Goal: Task Accomplishment & Management: Use online tool/utility

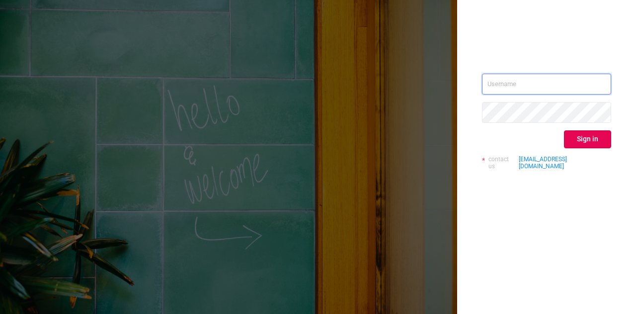
type input "[DOMAIN_NAME][EMAIL_ADDRESS][DOMAIN_NAME]"
click at [599, 138] on button "Sign in" at bounding box center [587, 139] width 47 height 18
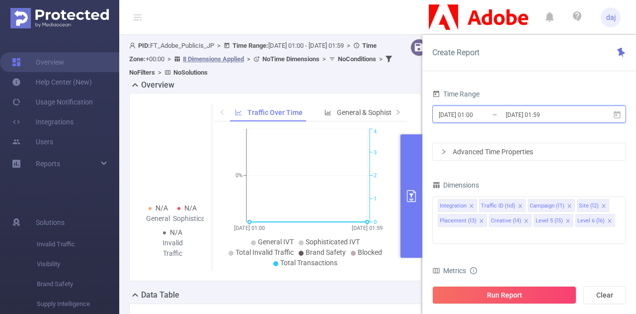
click at [616, 115] on icon at bounding box center [617, 114] width 9 height 9
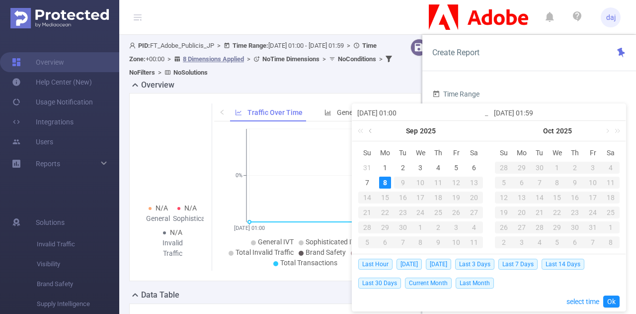
click at [369, 132] on link at bounding box center [371, 131] width 9 height 20
click at [472, 230] on div "30" at bounding box center [474, 227] width 12 height 12
click at [505, 130] on link at bounding box center [508, 131] width 9 height 20
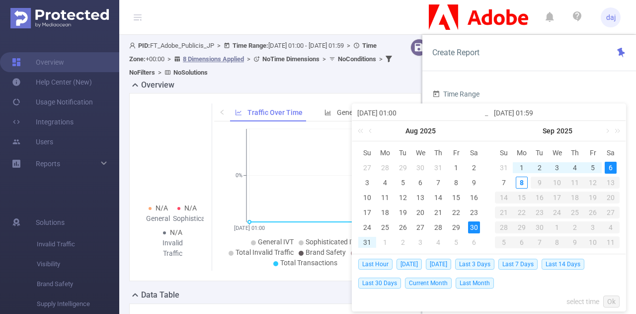
click at [607, 166] on div "6" at bounding box center [611, 168] width 12 height 12
type input "[DATE] 01:00"
type input "[DATE] 01:59"
type input "[DATE] 01:00"
type input "[DATE] 01:59"
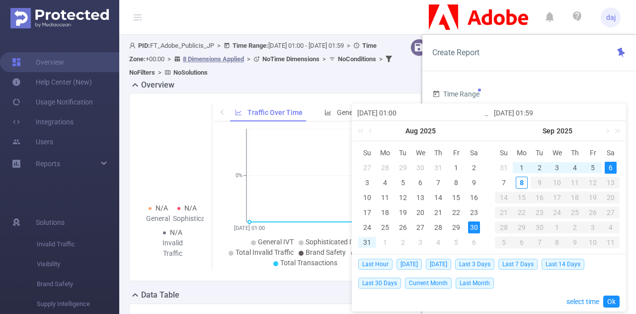
click at [420, 115] on input "[DATE] 01:00" at bounding box center [420, 113] width 127 height 12
click at [572, 301] on link "select time" at bounding box center [583, 301] width 33 height 19
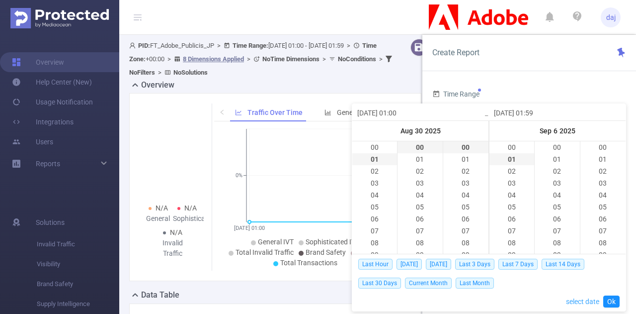
scroll to position [704, 0]
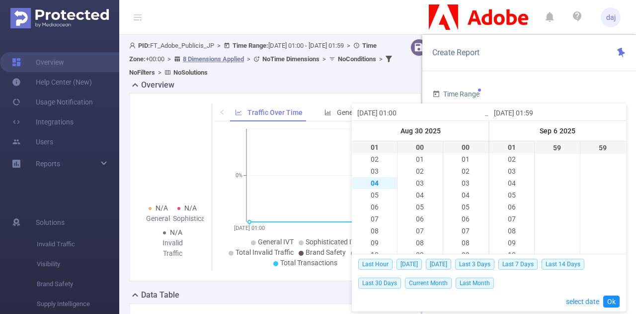
click at [366, 186] on li "04" at bounding box center [375, 183] width 45 height 12
type input "[DATE] 04:00"
click at [364, 146] on li "00" at bounding box center [375, 147] width 45 height 12
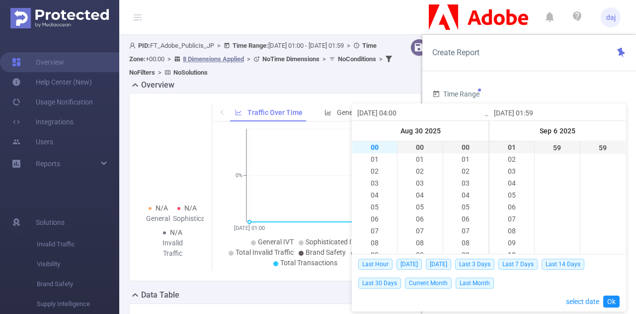
type input "[DATE] 00:00"
click at [507, 148] on li "23" at bounding box center [512, 148] width 45 height 12
type input "[DATE] 23:59"
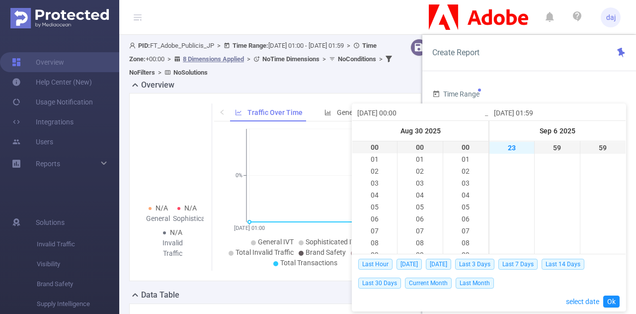
type input "[DATE] 23:59"
click at [617, 300] on link "Ok" at bounding box center [612, 301] width 16 height 12
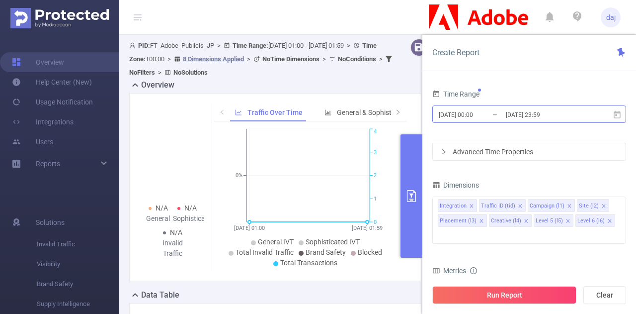
click at [538, 115] on input "[DATE] 23:59" at bounding box center [545, 114] width 81 height 13
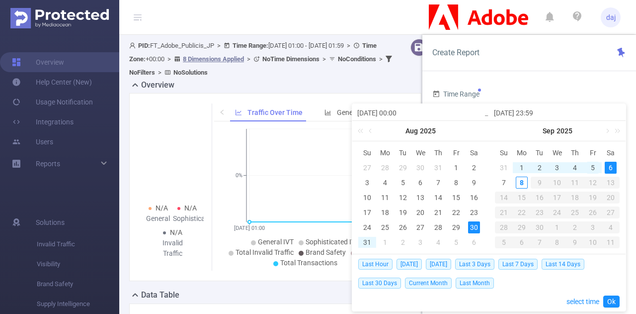
click at [593, 167] on div "5" at bounding box center [593, 168] width 12 height 12
click at [595, 170] on div "5" at bounding box center [593, 168] width 12 height 12
type input "[DATE] 00:00"
type input "[DATE] 23:59"
type input "[DATE] 00:00"
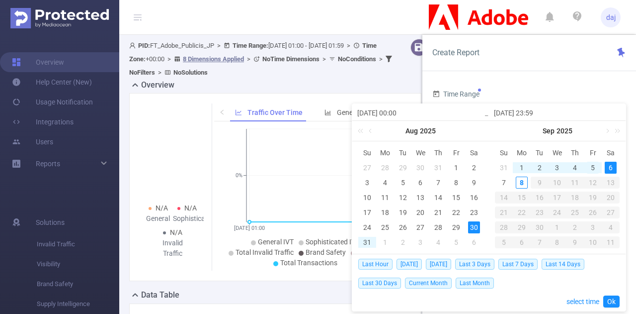
type input "[DATE] 23:59"
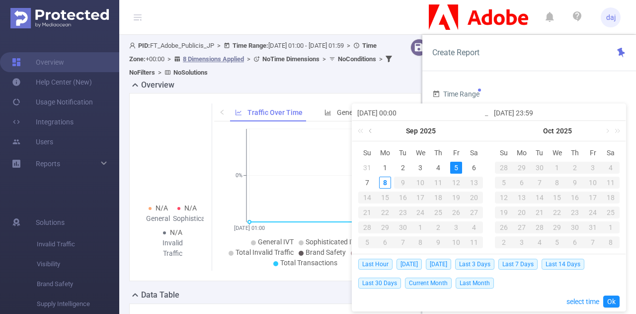
click at [373, 131] on link at bounding box center [371, 131] width 9 height 20
click at [471, 226] on div "30" at bounding box center [474, 227] width 12 height 12
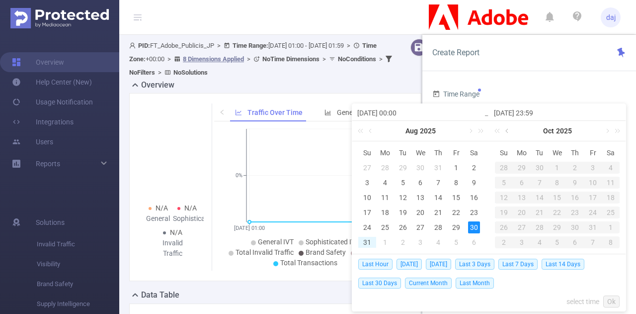
click at [505, 131] on link at bounding box center [508, 131] width 9 height 20
click at [596, 166] on div "5" at bounding box center [593, 168] width 12 height 12
type input "[DATE] 00:00"
click at [610, 300] on link "Ok" at bounding box center [612, 301] width 16 height 12
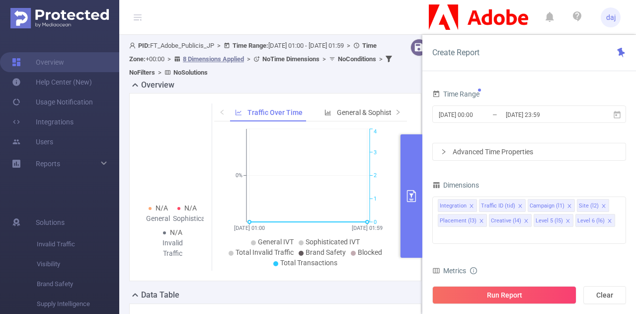
click at [501, 146] on div "Advanced Time Properties" at bounding box center [529, 151] width 193 height 17
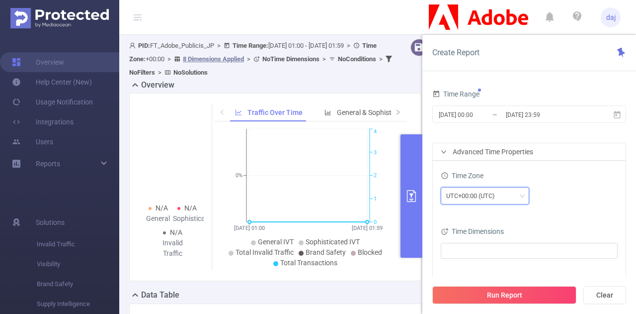
click at [505, 198] on div "UTC+00:00 (UTC)" at bounding box center [485, 195] width 78 height 16
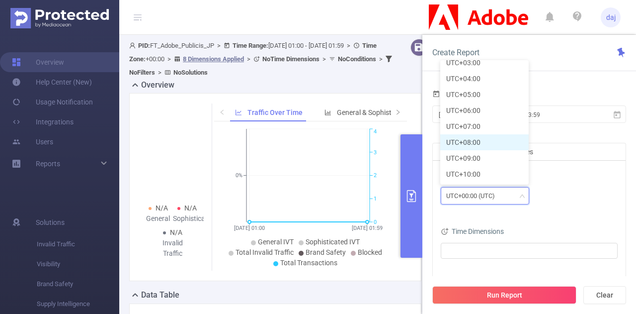
scroll to position [264, 0]
click at [473, 158] on li "UTC+09:00" at bounding box center [485, 157] width 88 height 16
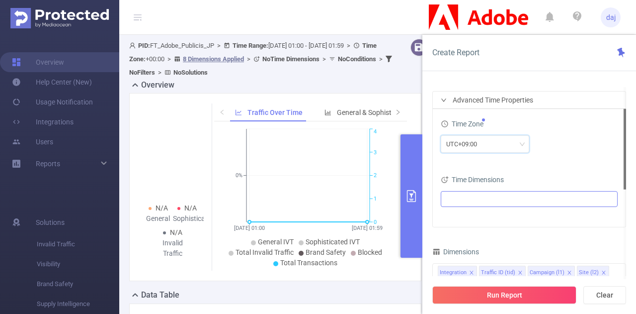
click at [522, 196] on ul at bounding box center [526, 198] width 164 height 15
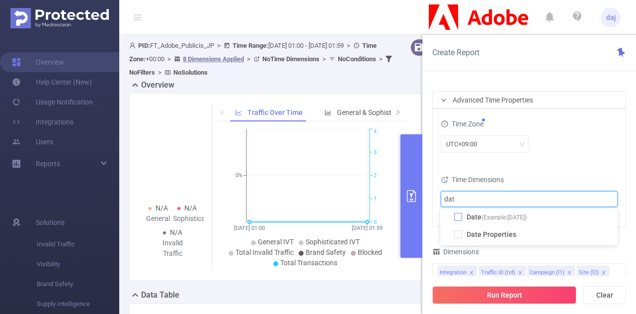
type input "dat"
click at [456, 220] on span at bounding box center [458, 217] width 8 height 8
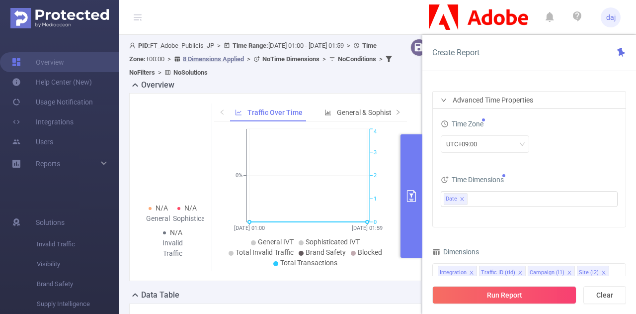
click at [564, 187] on div "Time Dimensions" at bounding box center [529, 181] width 177 height 16
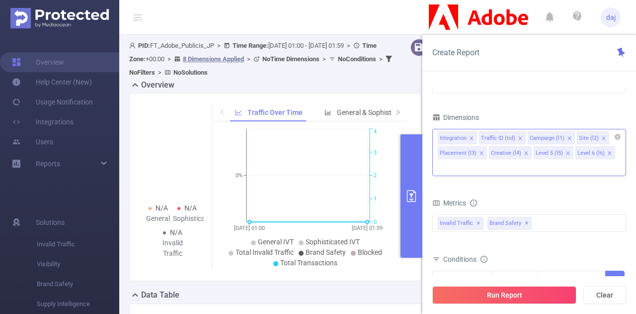
click at [472, 136] on icon "icon: close" at bounding box center [471, 138] width 5 height 5
click at [484, 151] on icon "icon: close" at bounding box center [481, 153] width 5 height 5
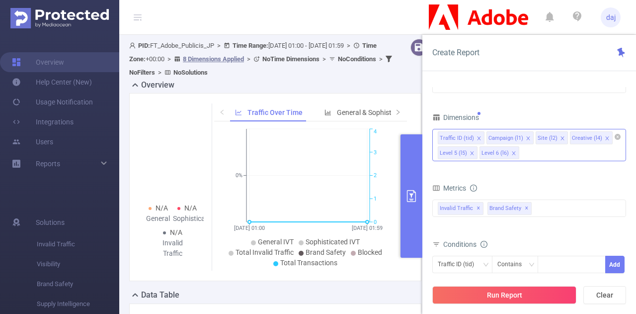
click at [605, 137] on icon "icon: close" at bounding box center [607, 138] width 5 height 5
click at [602, 137] on icon "icon: close" at bounding box center [604, 138] width 5 height 5
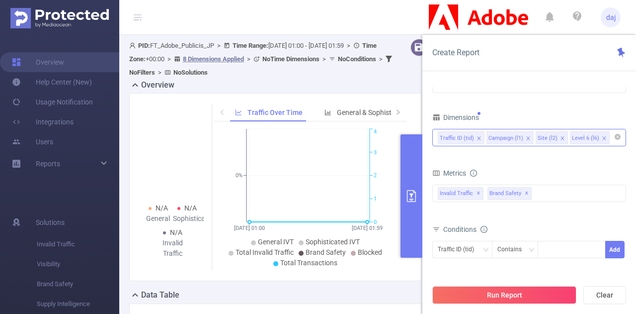
click at [602, 136] on li "Level 6 (l6)" at bounding box center [590, 137] width 40 height 13
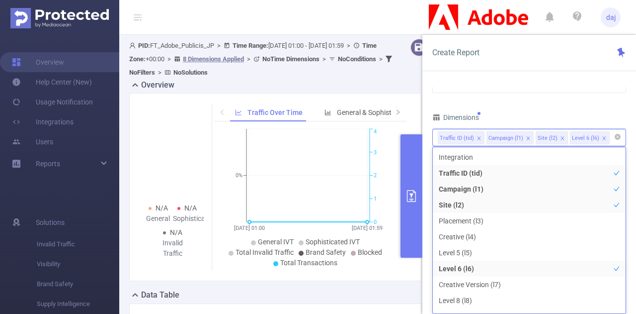
click at [602, 137] on icon "icon: close" at bounding box center [604, 138] width 5 height 5
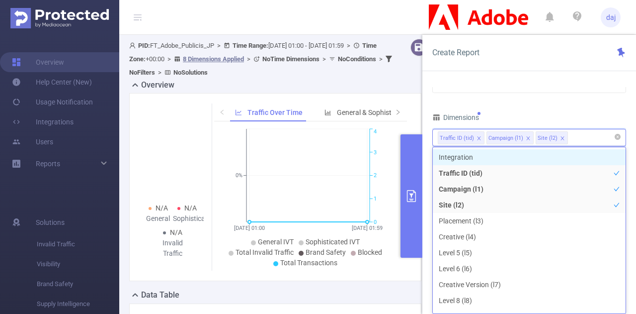
click at [573, 113] on div "Dimensions" at bounding box center [530, 118] width 194 height 16
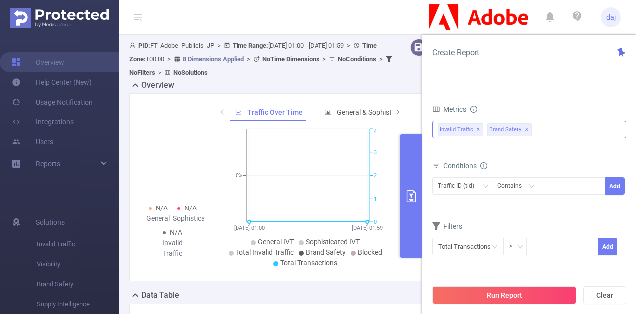
click at [477, 129] on span "✕" at bounding box center [479, 130] width 4 height 12
click at [476, 129] on span "✕" at bounding box center [477, 130] width 4 height 12
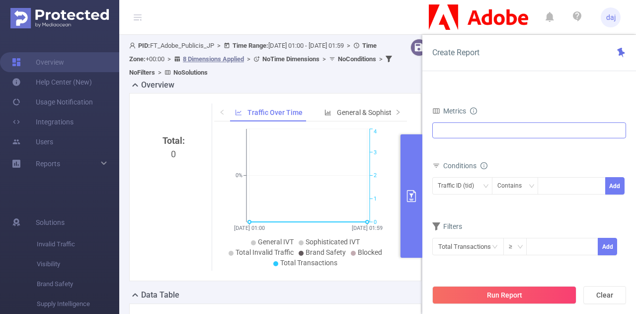
click at [476, 129] on div at bounding box center [530, 130] width 194 height 16
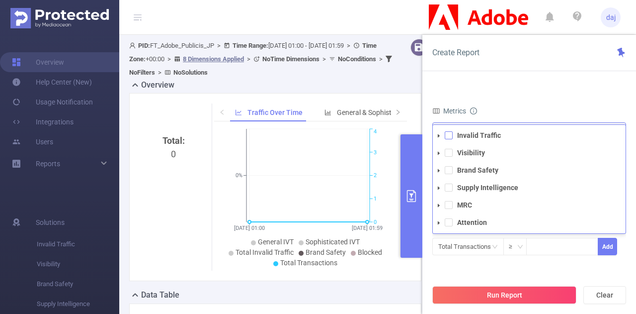
click at [451, 135] on span at bounding box center [449, 135] width 8 height 8
click at [446, 152] on span at bounding box center [449, 153] width 8 height 8
click at [447, 171] on span at bounding box center [449, 170] width 8 height 8
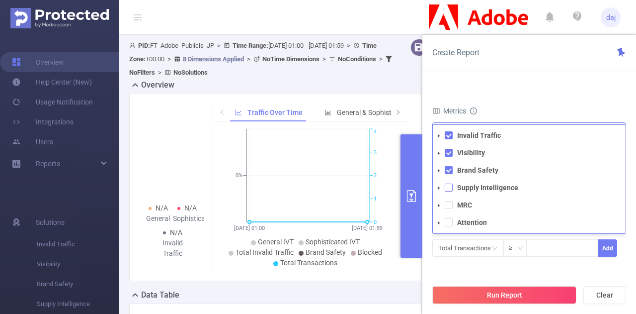
click at [449, 186] on span at bounding box center [449, 187] width 8 height 8
click at [449, 206] on span at bounding box center [449, 205] width 8 height 8
click at [449, 221] on span at bounding box center [449, 222] width 8 height 8
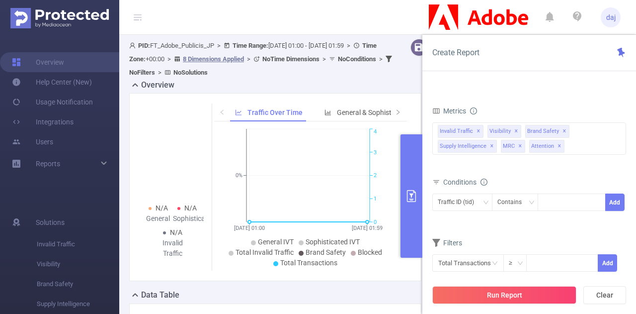
click at [537, 81] on div "Time Range [DATE] 00:00 _ [DATE] 23:59 Advanced Time Properties Time Zone UTC+0…" at bounding box center [530, 204] width 214 height 254
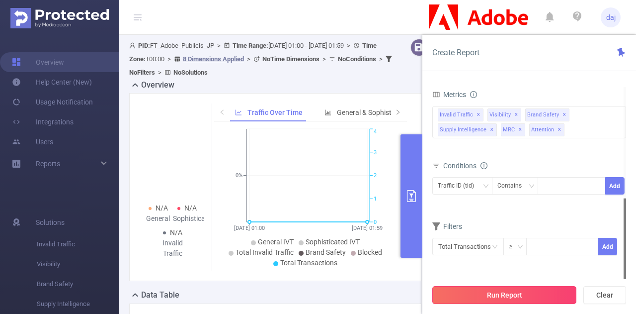
click at [522, 291] on button "Run Report" at bounding box center [505, 295] width 144 height 18
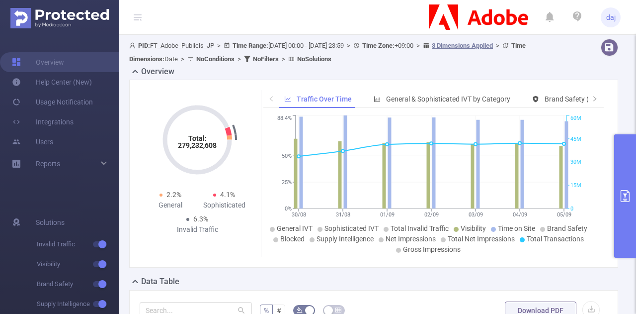
click at [635, 207] on button "primary" at bounding box center [626, 195] width 22 height 123
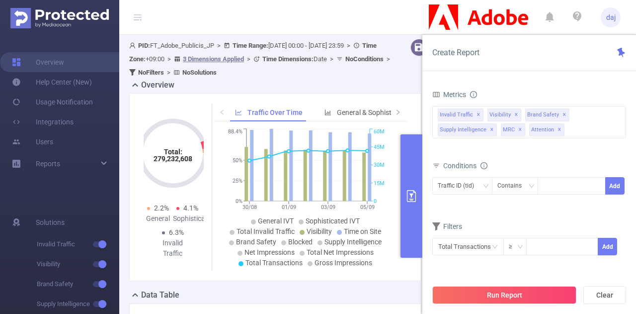
click at [404, 70] on div at bounding box center [413, 59] width 25 height 40
click at [421, 195] on button "primary" at bounding box center [412, 195] width 22 height 123
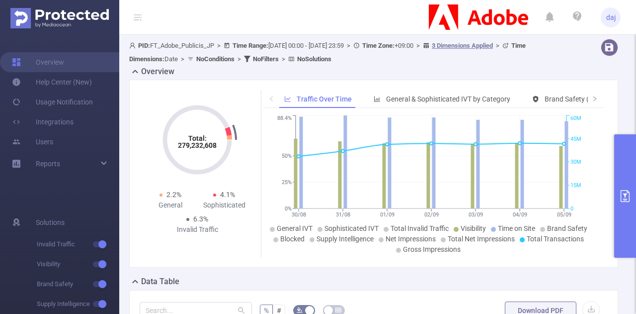
scroll to position [83, 0]
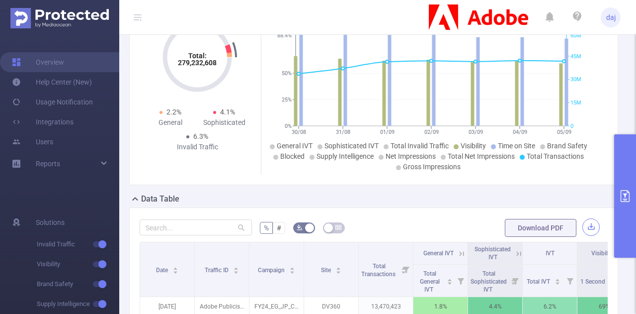
click at [585, 225] on button "button" at bounding box center [591, 226] width 17 height 17
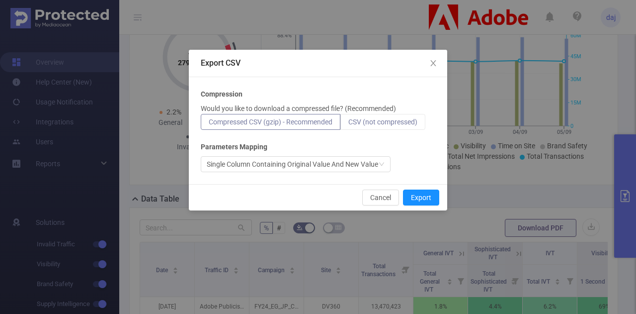
click at [398, 123] on span "CSV (not compressed)" at bounding box center [383, 122] width 69 height 8
click at [349, 124] on input "CSV (not compressed)" at bounding box center [349, 124] width 0 height 0
click at [423, 199] on button "Export" at bounding box center [421, 197] width 36 height 16
